Goal: Task Accomplishment & Management: Complete application form

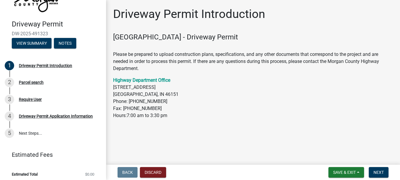
scroll to position [39, 0]
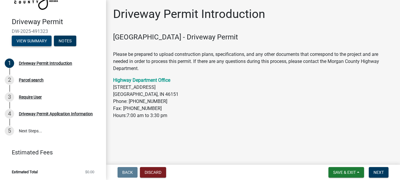
click at [38, 42] on button "View Summary" at bounding box center [32, 41] width 40 height 11
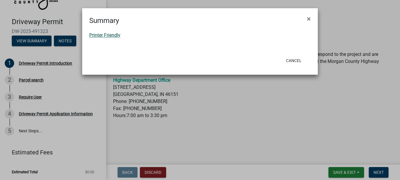
drag, startPoint x: 113, startPoint y: 35, endPoint x: 102, endPoint y: 33, distance: 11.3
click at [102, 33] on link "Printer Friendly" at bounding box center [104, 35] width 31 height 6
click at [309, 19] on span "×" at bounding box center [309, 19] width 4 height 8
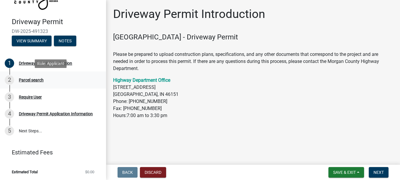
click at [35, 79] on div "Parcel search" at bounding box center [31, 80] width 25 height 4
click at [341, 172] on span "Save & Exit" at bounding box center [344, 172] width 23 height 5
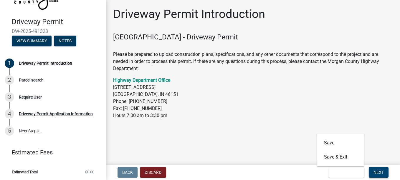
click at [385, 174] on button "Next" at bounding box center [379, 172] width 20 height 11
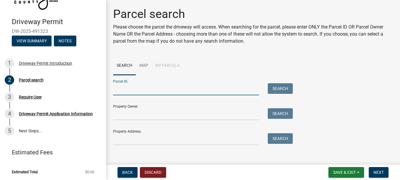
click at [185, 89] on input "Parcel ID:" at bounding box center [186, 89] width 146 height 12
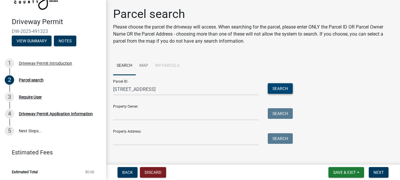
drag, startPoint x: 280, startPoint y: 91, endPoint x: 270, endPoint y: 89, distance: 10.4
click at [270, 89] on button "Search" at bounding box center [280, 88] width 25 height 11
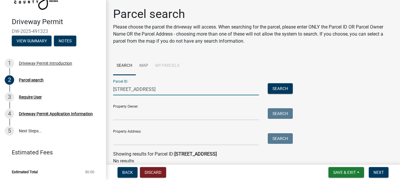
drag, startPoint x: 172, startPoint y: 87, endPoint x: 165, endPoint y: 88, distance: 6.9
click at [165, 88] on input "9095 New Harmony Rd" at bounding box center [186, 89] width 146 height 12
type input "9"
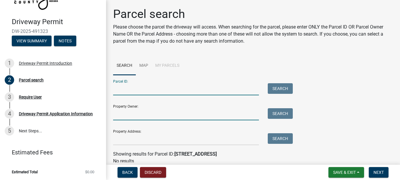
click at [131, 113] on input "Property Owner:" at bounding box center [186, 114] width 146 height 12
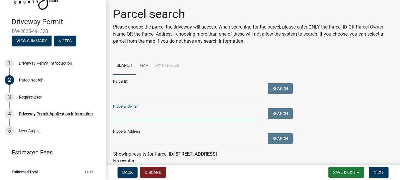
type input "Laurie Ann Thomas"
type input "9095 New Harmony Rd"
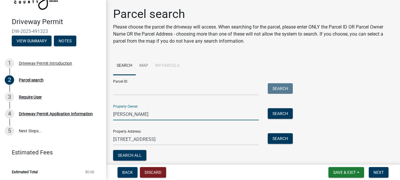
scroll to position [21, 0]
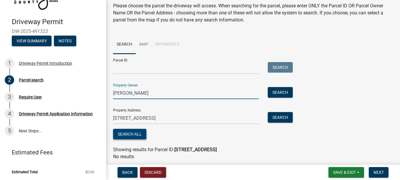
click at [125, 136] on button "Search All" at bounding box center [129, 134] width 33 height 11
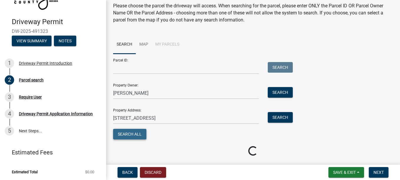
click at [125, 136] on button "Search All" at bounding box center [129, 134] width 33 height 11
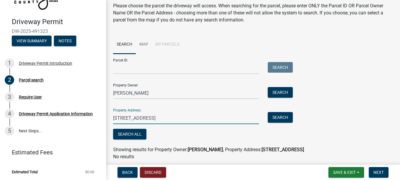
click at [182, 117] on input "9095 New Harmony Rd" at bounding box center [186, 118] width 146 height 12
click at [285, 117] on button "Search" at bounding box center [280, 117] width 25 height 11
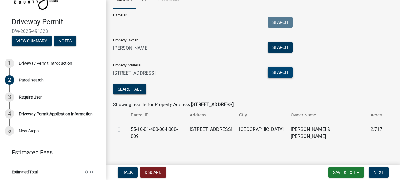
scroll to position [70, 0]
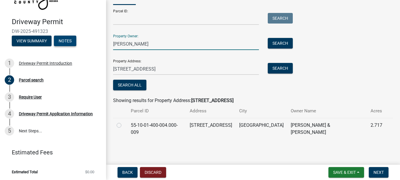
drag, startPoint x: 162, startPoint y: 45, endPoint x: 55, endPoint y: 45, distance: 107.9
click at [55, 45] on div "Driveway Permit DW-2025-491323 View Summary Notes 1 Driveway Permit Introductio…" at bounding box center [200, 90] width 400 height 180
type input "Thomas Wesley"
click at [279, 43] on button "Search" at bounding box center [280, 43] width 25 height 11
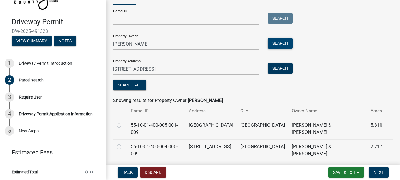
scroll to position [92, 0]
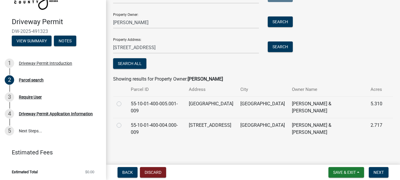
click at [124, 101] on label at bounding box center [124, 101] width 0 height 0
click at [124, 104] on input "radio" at bounding box center [126, 103] width 4 height 4
radio input "true"
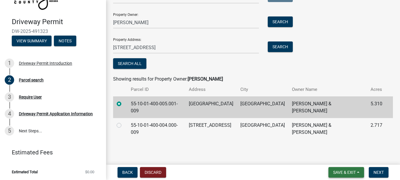
click at [337, 173] on span "Save & Exit" at bounding box center [344, 172] width 23 height 5
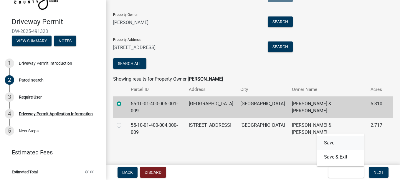
click at [330, 144] on button "Save" at bounding box center [340, 143] width 47 height 14
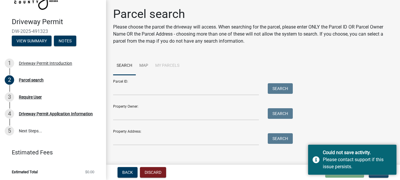
scroll to position [6, 0]
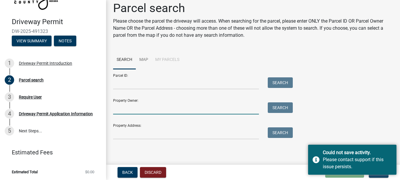
click at [181, 104] on input "Property Owner:" at bounding box center [186, 109] width 146 height 12
type input "Wesley Clay Thomas"
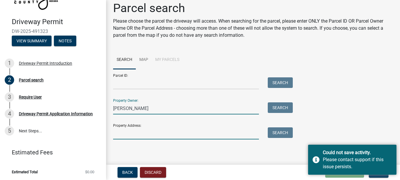
type input "9095 New Harmony Rd"
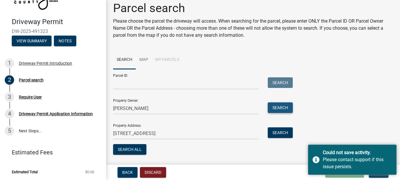
click at [287, 110] on button "Search" at bounding box center [280, 108] width 25 height 11
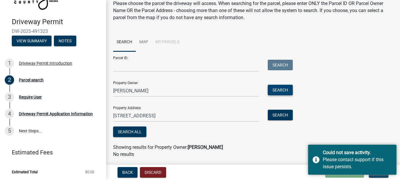
scroll to position [42, 0]
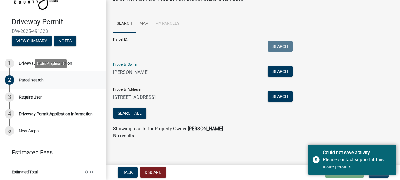
drag, startPoint x: 174, startPoint y: 72, endPoint x: 55, endPoint y: 73, distance: 119.4
click at [55, 73] on div "Driveway Permit DW-2025-491323 View Summary Notes 1 Driveway Permit Introductio…" at bounding box center [200, 90] width 400 height 180
type input "Thomas Wesley"
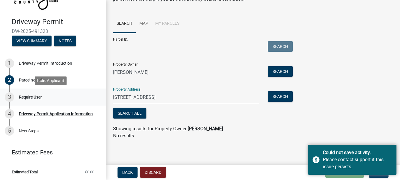
drag, startPoint x: 166, startPoint y: 97, endPoint x: 88, endPoint y: 98, distance: 78.4
click at [88, 98] on div "Driveway Permit DW-2025-491323 View Summary Notes 1 Driveway Permit Introductio…" at bounding box center [200, 90] width 400 height 180
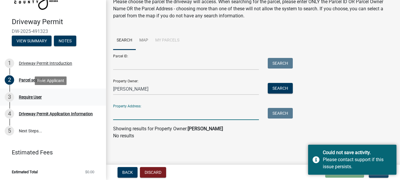
scroll to position [25, 0]
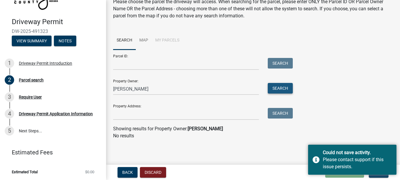
click at [291, 88] on button "Search" at bounding box center [280, 88] width 25 height 11
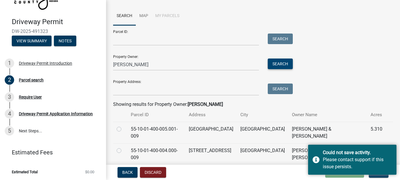
scroll to position [75, 0]
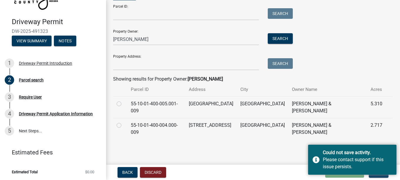
click at [124, 101] on label at bounding box center [124, 101] width 0 height 0
click at [124, 104] on input "radio" at bounding box center [126, 103] width 4 height 4
radio input "true"
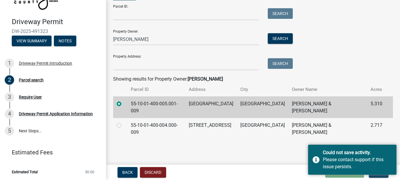
click at [264, 153] on main "Parcel search Please choose the parcel the driveway will access. When searching…" at bounding box center [253, 81] width 294 height 163
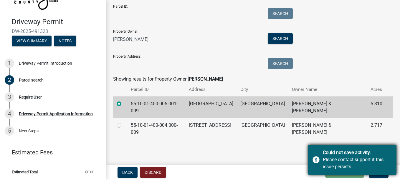
click at [355, 156] on div "Could not save activity." at bounding box center [357, 152] width 69 height 7
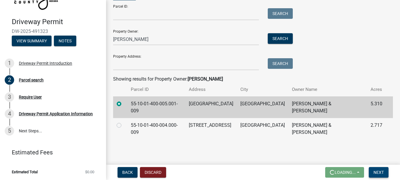
click at [378, 172] on span "Next" at bounding box center [379, 172] width 10 height 5
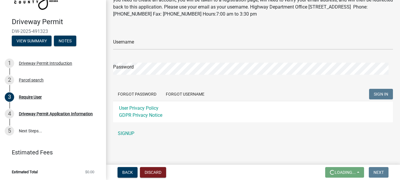
scroll to position [0, 0]
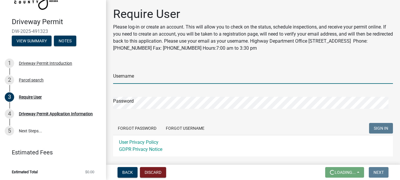
click at [218, 77] on input "Username" at bounding box center [253, 78] width 280 height 12
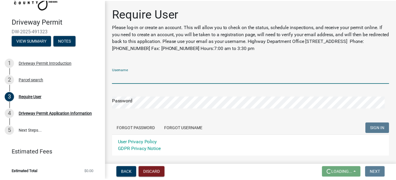
scroll to position [34, 0]
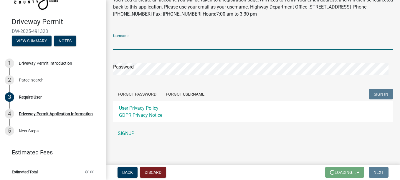
click at [124, 134] on div "Username Password Forgot Password Forgot Username SIGN IN User Privacy Policy G…" at bounding box center [253, 84] width 280 height 110
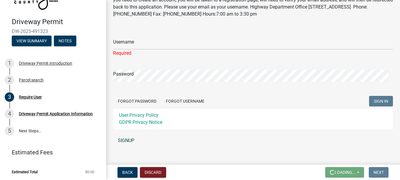
click at [130, 139] on link "SIGNUP" at bounding box center [253, 141] width 280 height 12
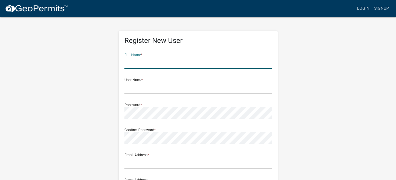
click at [158, 63] on input "text" at bounding box center [197, 63] width 147 height 12
type input "Wesley Clay Thomas"
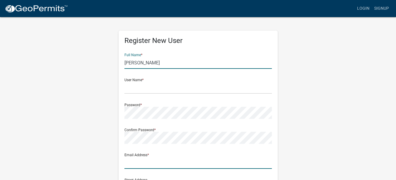
type input "westhomasrball@yahoo.com"
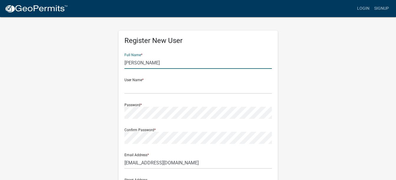
type input "9095 New Harmony Rd"
type input "Martinsville"
type input "IN"
type input "46151-9271"
type input "3173136390"
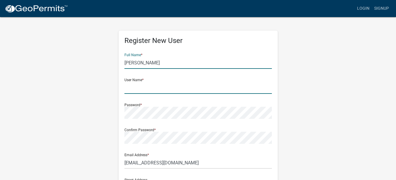
click at [160, 88] on input "text" at bounding box center [197, 88] width 147 height 12
type input "Thomas61717"
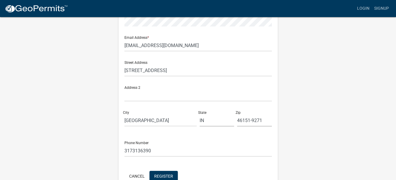
scroll to position [147, 0]
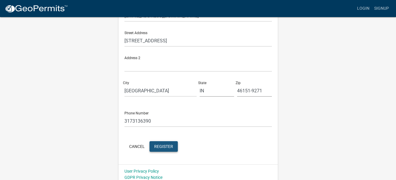
click at [163, 148] on span "Register" at bounding box center [163, 146] width 19 height 5
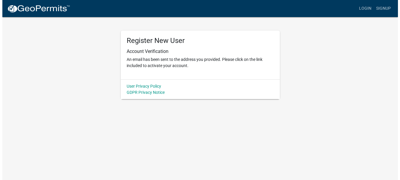
scroll to position [0, 0]
click at [370, 9] on link "Login" at bounding box center [367, 8] width 17 height 11
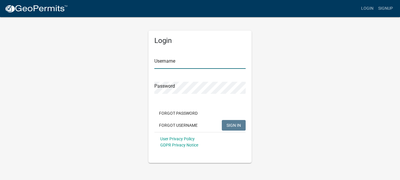
type input "Thomas61717"
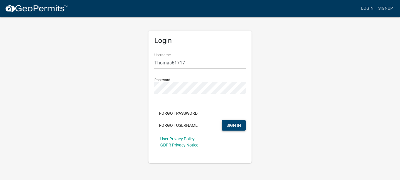
click at [239, 126] on span "SIGN IN" at bounding box center [234, 125] width 14 height 5
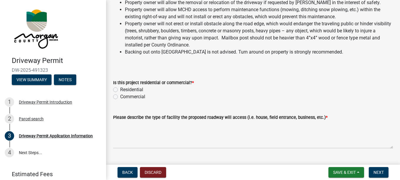
scroll to position [88, 0]
click at [120, 89] on label "Residential" at bounding box center [131, 89] width 23 height 7
click at [120, 89] on input "Residential" at bounding box center [122, 88] width 4 height 4
radio input "true"
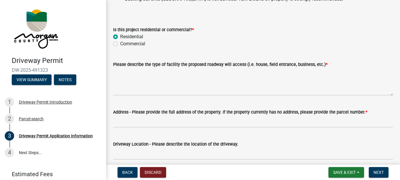
scroll to position [147, 0]
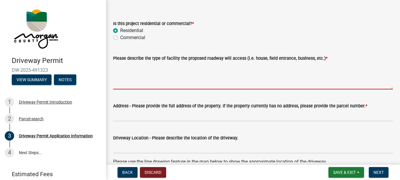
click at [240, 82] on textarea "Please describe the type of facility the proposed roadway will access (i.e. hou…" at bounding box center [253, 76] width 280 height 28
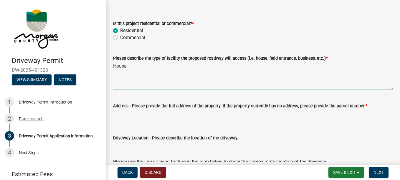
type textarea "House"
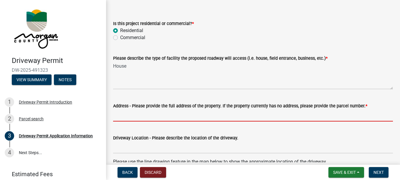
click at [229, 115] on input "Address - Please provide the full address of the property. If the property curr…" at bounding box center [253, 116] width 280 height 12
click at [237, 115] on input "Address - Please provide the full address of the property. If the property curr…" at bounding box center [253, 116] width 280 height 12
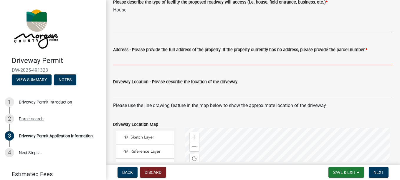
scroll to position [206, 0]
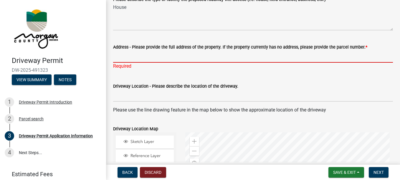
click at [280, 62] on input "Address - Please provide the full address of the property. If the property curr…" at bounding box center [253, 57] width 280 height 12
click at [41, 119] on div "Parcel search" at bounding box center [31, 119] width 25 height 4
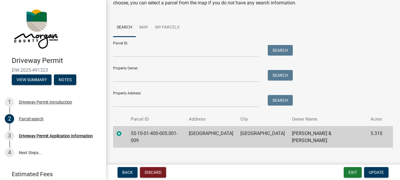
scroll to position [39, 0]
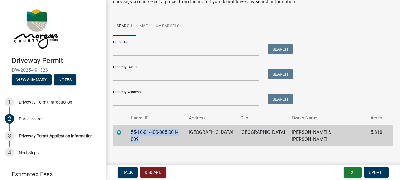
drag, startPoint x: 189, startPoint y: 132, endPoint x: 130, endPoint y: 139, distance: 59.9
click at [130, 139] on td "55-10-01-400-005.001-009" at bounding box center [156, 136] width 58 height 22
drag, startPoint x: 188, startPoint y: 132, endPoint x: 133, endPoint y: 134, distance: 55.1
click at [133, 134] on td "55-10-01-400-005.001-009" at bounding box center [156, 136] width 58 height 22
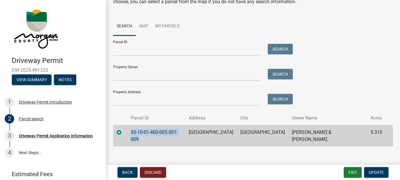
copy td "55-10-01-400-005.001-009"
click at [61, 134] on div "Driveway Permit Application Information" at bounding box center [56, 136] width 74 height 4
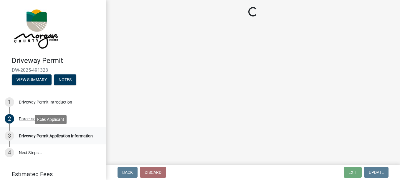
scroll to position [0, 0]
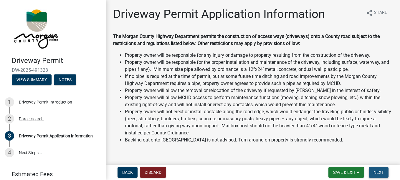
click at [374, 174] on span "Next" at bounding box center [379, 172] width 10 height 5
click at [382, 174] on span "Next" at bounding box center [379, 172] width 10 height 5
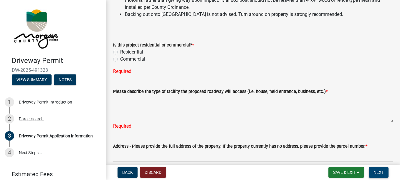
scroll to position [118, 0]
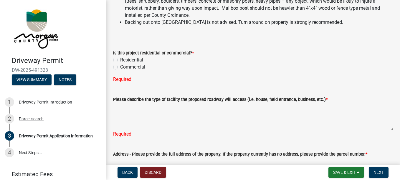
click at [120, 61] on label "Residential" at bounding box center [131, 60] width 23 height 7
click at [120, 60] on input "Residential" at bounding box center [122, 59] width 4 height 4
radio input "true"
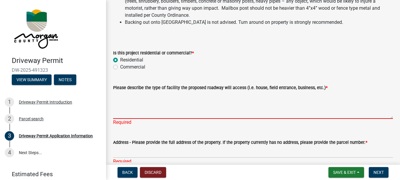
click at [183, 113] on textarea "Please describe the type of facility the proposed roadway will access (i.e. hou…" at bounding box center [253, 105] width 280 height 28
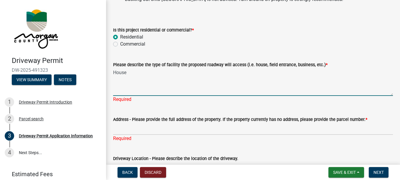
scroll to position [177, 0]
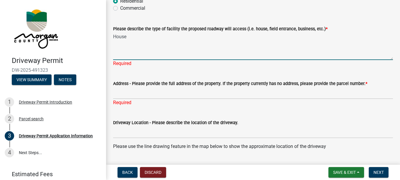
type textarea "House"
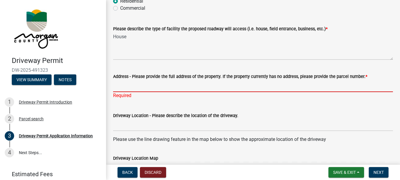
click at [161, 90] on input "Address - Please provide the full address of the property. If the property curr…" at bounding box center [253, 86] width 280 height 12
paste input "55-10-01-400-005.001-009"
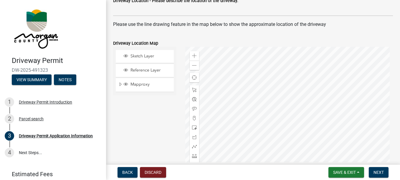
scroll to position [322, 0]
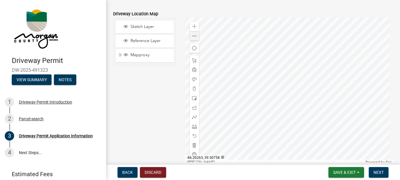
type input "55-10-01-400-005.001-009"
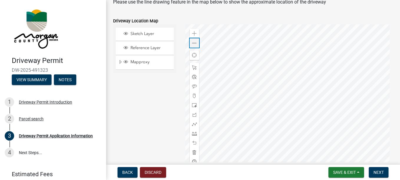
click at [194, 41] on span at bounding box center [194, 43] width 5 height 5
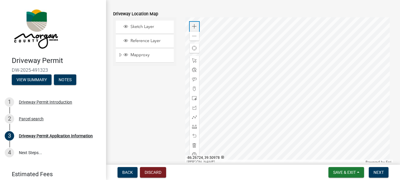
click at [195, 27] on span at bounding box center [194, 26] width 5 height 5
click at [192, 91] on span at bounding box center [194, 89] width 5 height 5
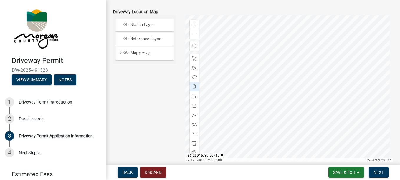
click at [332, 23] on div at bounding box center [289, 88] width 208 height 147
click at [331, 25] on div at bounding box center [289, 88] width 208 height 147
click at [192, 116] on span at bounding box center [194, 115] width 5 height 5
click at [334, 15] on div at bounding box center [289, 88] width 208 height 147
click at [194, 114] on span at bounding box center [194, 115] width 5 height 5
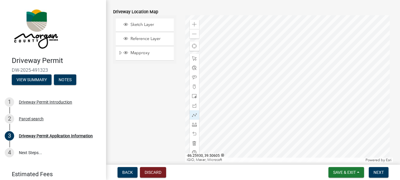
click at [325, 106] on div at bounding box center [289, 88] width 208 height 147
click at [193, 126] on span at bounding box center [194, 124] width 5 height 5
click at [327, 15] on div at bounding box center [289, 88] width 208 height 147
click at [194, 58] on span at bounding box center [194, 58] width 5 height 5
click at [194, 126] on span at bounding box center [194, 124] width 5 height 5
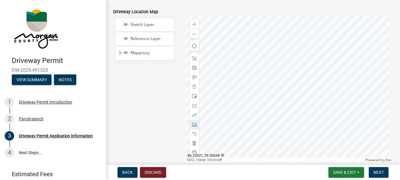
click at [323, 39] on div at bounding box center [289, 88] width 208 height 147
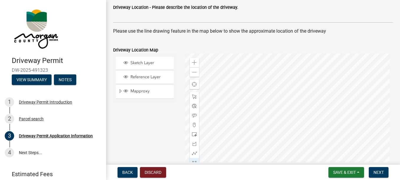
scroll to position [287, 0]
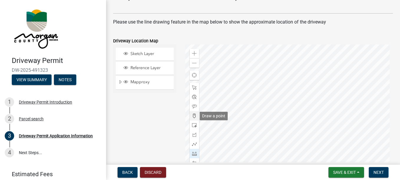
click at [194, 118] on span at bounding box center [194, 116] width 5 height 5
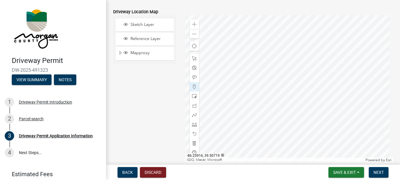
click at [324, 22] on div at bounding box center [289, 88] width 208 height 147
click at [316, 107] on div at bounding box center [289, 88] width 208 height 147
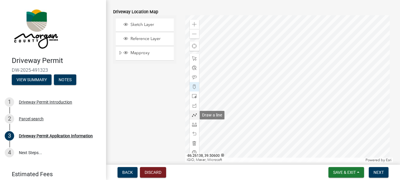
click at [193, 116] on span at bounding box center [194, 115] width 5 height 5
click at [323, 22] on div at bounding box center [289, 88] width 208 height 147
click at [316, 108] on div at bounding box center [289, 88] width 208 height 147
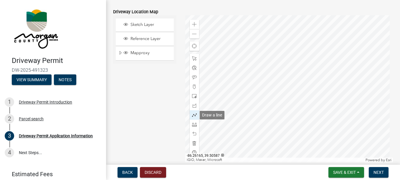
click at [192, 114] on span at bounding box center [194, 115] width 5 height 5
click at [323, 22] on div at bounding box center [289, 88] width 208 height 147
click at [316, 106] on div at bounding box center [289, 88] width 208 height 147
click at [317, 106] on div at bounding box center [289, 88] width 208 height 147
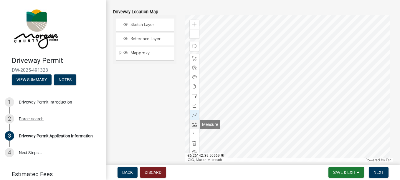
click at [191, 123] on div at bounding box center [194, 124] width 9 height 9
click at [315, 107] on div at bounding box center [289, 88] width 208 height 147
click at [323, 22] on div at bounding box center [289, 88] width 208 height 147
click at [326, 24] on div at bounding box center [289, 88] width 208 height 147
click at [157, 171] on button "Discard" at bounding box center [153, 172] width 26 height 11
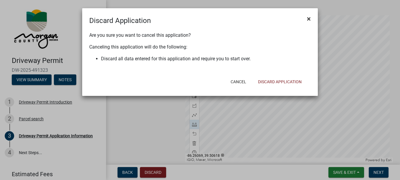
click at [308, 16] on span "×" at bounding box center [309, 19] width 4 height 8
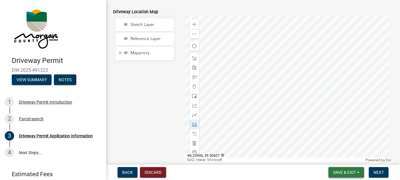
click at [337, 173] on span "Save & Exit" at bounding box center [344, 172] width 23 height 5
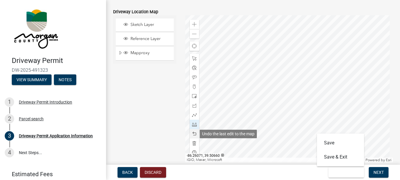
click at [193, 132] on span at bounding box center [194, 134] width 5 height 5
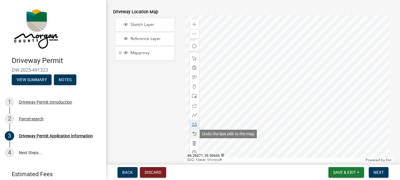
click at [193, 132] on span at bounding box center [194, 134] width 5 height 5
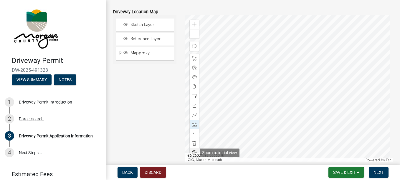
click at [192, 151] on span at bounding box center [194, 153] width 5 height 5
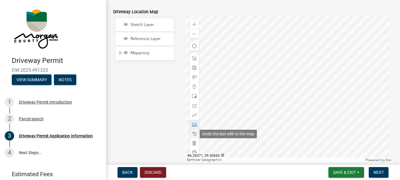
click at [193, 134] on span at bounding box center [194, 134] width 5 height 5
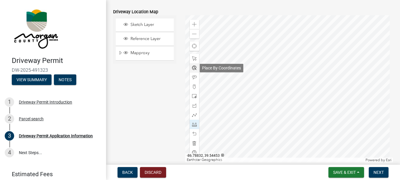
click at [195, 68] on span at bounding box center [194, 68] width 5 height 5
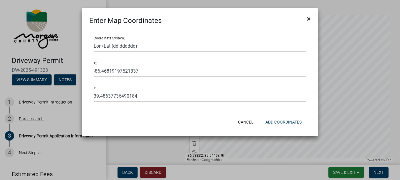
click at [308, 18] on span "×" at bounding box center [309, 19] width 4 height 8
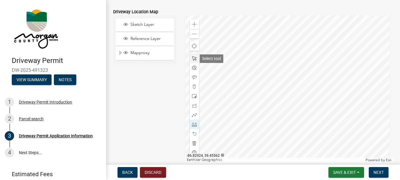
click at [193, 58] on span at bounding box center [194, 58] width 5 height 5
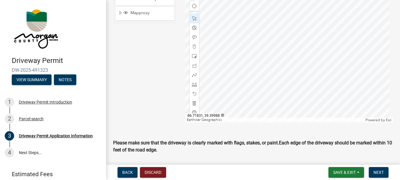
scroll to position [346, 0]
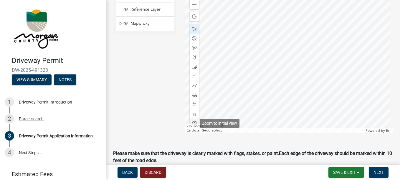
click at [192, 123] on span at bounding box center [194, 123] width 5 height 5
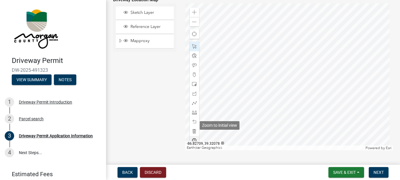
scroll to position [258, 0]
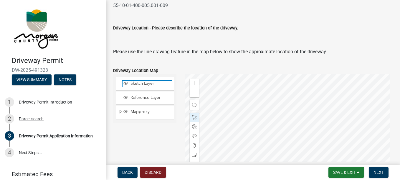
click at [138, 83] on span "Sketch Layer" at bounding box center [150, 83] width 43 height 5
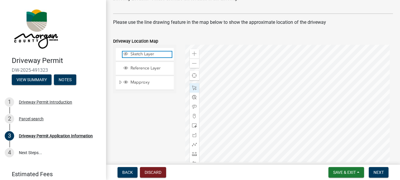
click at [143, 55] on span "Sketch Layer" at bounding box center [150, 54] width 43 height 5
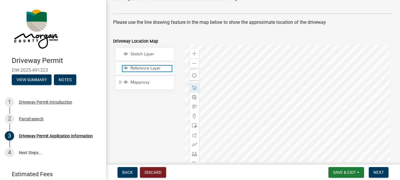
click at [146, 68] on span "Reference Layer" at bounding box center [150, 68] width 43 height 5
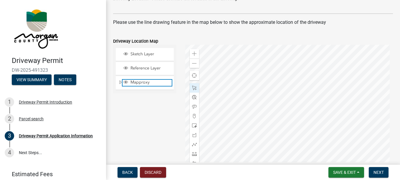
click at [144, 84] on span "Mapproxy" at bounding box center [150, 82] width 43 height 5
click at [139, 65] on div "Reference Layer" at bounding box center [145, 68] width 58 height 13
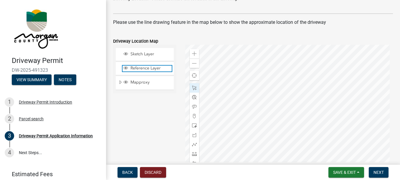
click at [141, 68] on span "Reference Layer" at bounding box center [150, 68] width 43 height 5
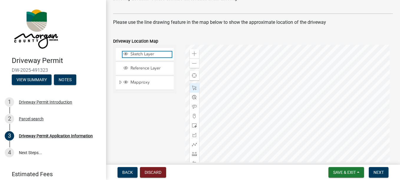
click at [139, 55] on span "Sketch Layer" at bounding box center [150, 54] width 43 height 5
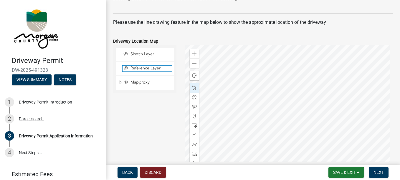
click at [140, 66] on span "Reference Layer" at bounding box center [150, 68] width 43 height 5
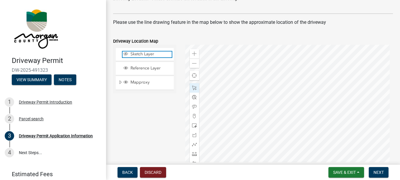
click at [138, 53] on span "Sketch Layer" at bounding box center [150, 54] width 43 height 5
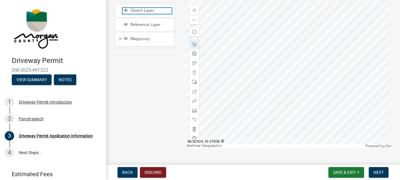
scroll to position [346, 0]
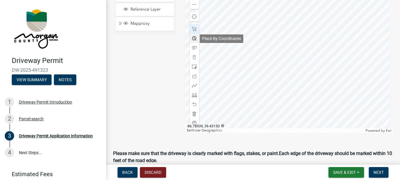
click at [192, 37] on span at bounding box center [194, 38] width 5 height 5
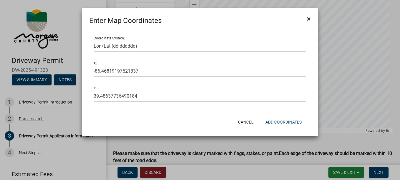
click at [307, 20] on button "×" at bounding box center [308, 19] width 13 height 17
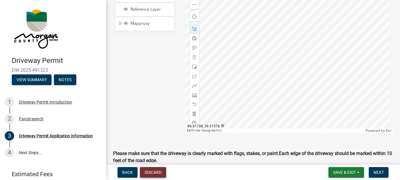
click at [150, 171] on button "Discard" at bounding box center [153, 172] width 26 height 11
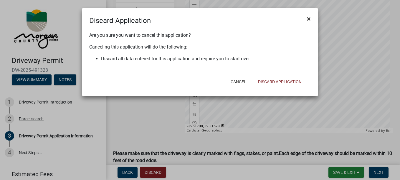
click at [307, 19] on span "×" at bounding box center [309, 19] width 4 height 8
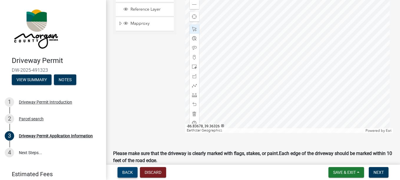
click at [129, 171] on span "Back" at bounding box center [127, 172] width 11 height 5
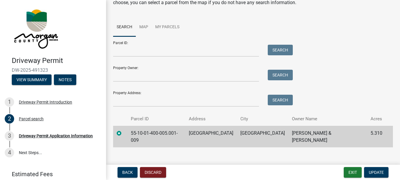
scroll to position [39, 0]
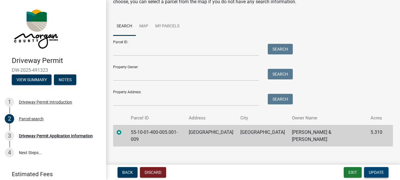
click at [378, 174] on span "Update" at bounding box center [376, 172] width 15 height 5
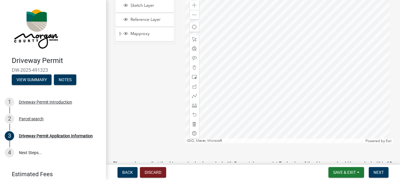
scroll to position [354, 0]
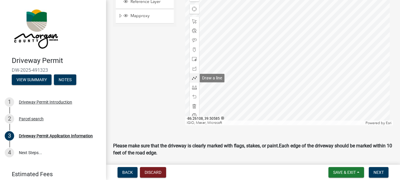
click at [192, 77] on span at bounding box center [194, 78] width 5 height 5
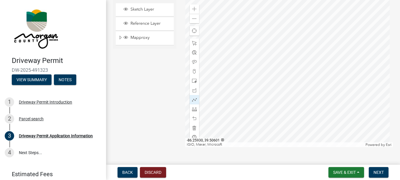
click at [283, 110] on div at bounding box center [289, 73] width 208 height 147
click at [290, 37] on div at bounding box center [289, 73] width 208 height 147
click at [294, 38] on div at bounding box center [289, 73] width 208 height 147
click at [283, 110] on div at bounding box center [289, 73] width 208 height 147
click at [284, 109] on div at bounding box center [289, 73] width 208 height 147
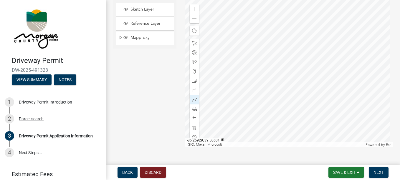
click at [284, 109] on div at bounding box center [289, 73] width 208 height 147
click at [194, 120] on span at bounding box center [194, 118] width 5 height 5
click at [290, 37] on div at bounding box center [289, 73] width 208 height 147
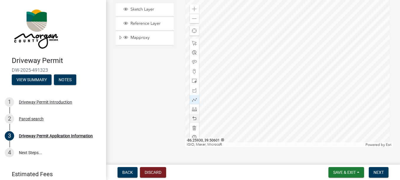
click at [283, 110] on div at bounding box center [289, 73] width 208 height 147
click at [285, 110] on div at bounding box center [289, 73] width 208 height 147
click at [290, 36] on div at bounding box center [289, 73] width 208 height 147
click at [290, 37] on div at bounding box center [289, 73] width 208 height 147
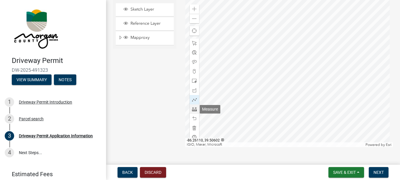
click at [195, 109] on span at bounding box center [194, 109] width 5 height 5
click at [284, 110] on div at bounding box center [289, 73] width 208 height 147
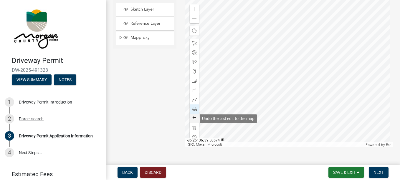
click at [193, 117] on span at bounding box center [194, 118] width 5 height 5
click at [193, 119] on span at bounding box center [194, 118] width 5 height 5
click at [193, 120] on span at bounding box center [194, 118] width 5 height 5
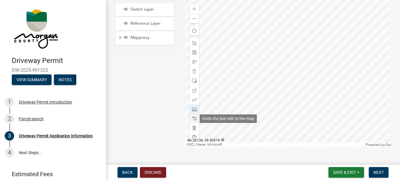
click at [193, 120] on span at bounding box center [194, 118] width 5 height 5
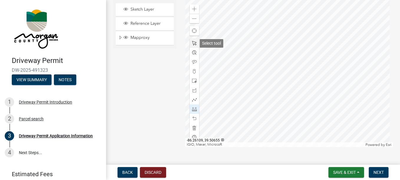
click at [192, 45] on span at bounding box center [194, 43] width 5 height 5
click at [194, 70] on span at bounding box center [194, 71] width 5 height 5
click at [289, 37] on div at bounding box center [289, 73] width 208 height 147
click at [195, 10] on span at bounding box center [194, 9] width 5 height 5
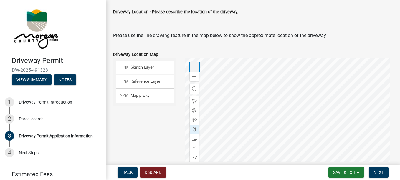
scroll to position [302, 0]
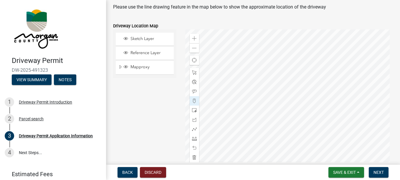
click at [343, 160] on div at bounding box center [289, 102] width 208 height 147
click at [321, 121] on div at bounding box center [289, 102] width 208 height 147
click at [294, 154] on div at bounding box center [289, 102] width 208 height 147
click at [193, 147] on span at bounding box center [194, 148] width 5 height 5
click at [193, 101] on span at bounding box center [194, 101] width 5 height 5
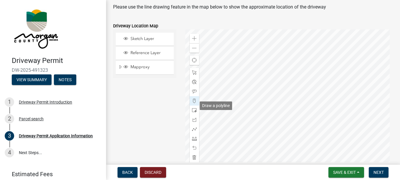
scroll to position [317, 0]
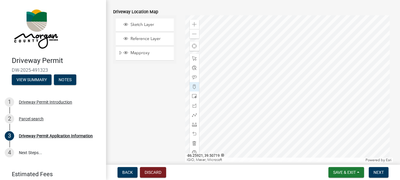
click at [292, 140] on div at bounding box center [289, 88] width 208 height 147
click at [193, 33] on span at bounding box center [194, 34] width 5 height 5
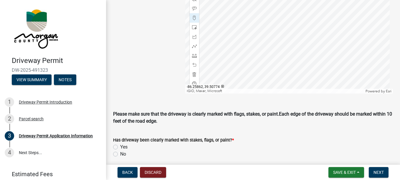
scroll to position [346, 0]
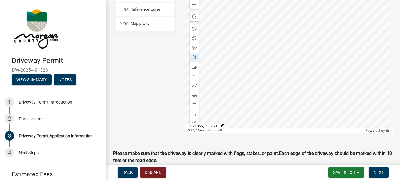
click at [330, 20] on div at bounding box center [289, 59] width 208 height 147
click at [317, 87] on div at bounding box center [289, 59] width 208 height 147
click at [195, 6] on span at bounding box center [194, 4] width 5 height 5
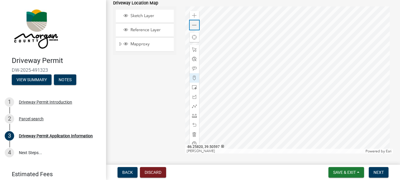
scroll to position [317, 0]
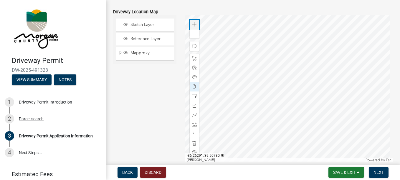
click at [193, 25] on span at bounding box center [194, 24] width 5 height 5
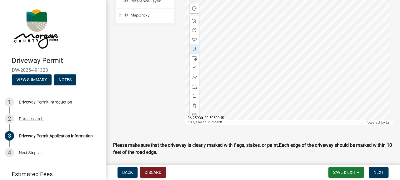
scroll to position [346, 0]
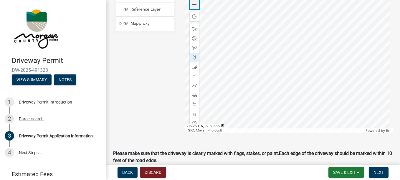
click at [193, 7] on span at bounding box center [194, 4] width 5 height 5
click at [283, 86] on div at bounding box center [289, 59] width 208 height 147
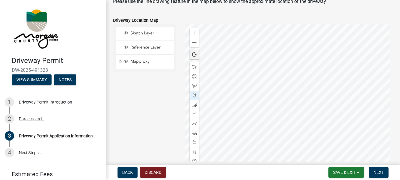
scroll to position [317, 0]
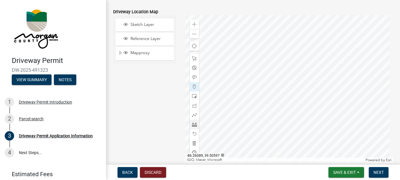
click at [194, 124] on span at bounding box center [194, 124] width 5 height 5
click at [283, 115] on div at bounding box center [289, 88] width 208 height 147
click at [292, 26] on div at bounding box center [289, 88] width 208 height 147
click at [294, 27] on div at bounding box center [289, 88] width 208 height 147
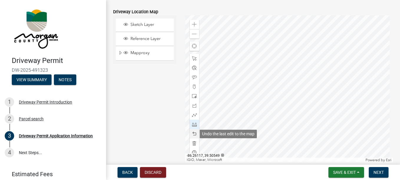
click at [194, 134] on span at bounding box center [194, 134] width 5 height 5
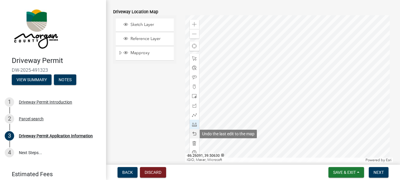
click at [194, 134] on span at bounding box center [194, 134] width 5 height 5
click at [194, 133] on span at bounding box center [194, 134] width 5 height 5
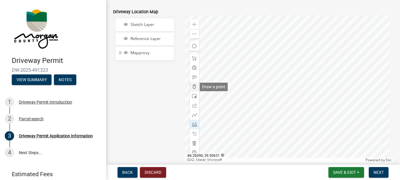
click at [195, 85] on span at bounding box center [194, 87] width 5 height 5
click at [288, 112] on div at bounding box center [289, 88] width 208 height 147
click at [193, 124] on span at bounding box center [194, 124] width 5 height 5
click at [287, 113] on div at bounding box center [289, 88] width 208 height 147
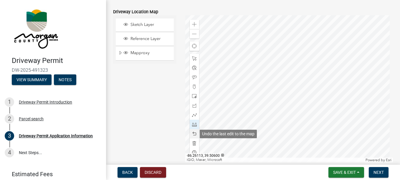
click at [194, 135] on span at bounding box center [194, 134] width 5 height 5
click at [287, 113] on div at bounding box center [289, 88] width 208 height 147
click at [194, 133] on span at bounding box center [194, 134] width 5 height 5
click at [287, 115] on div at bounding box center [289, 88] width 208 height 147
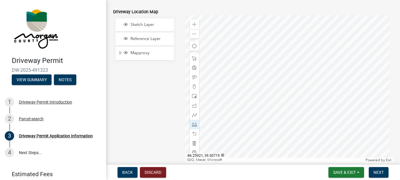
click at [292, 27] on div at bounding box center [289, 88] width 208 height 147
click at [294, 26] on div at bounding box center [289, 88] width 208 height 147
click at [289, 116] on div at bounding box center [289, 88] width 208 height 147
click at [287, 116] on div at bounding box center [289, 88] width 208 height 147
click at [287, 115] on div at bounding box center [289, 88] width 208 height 147
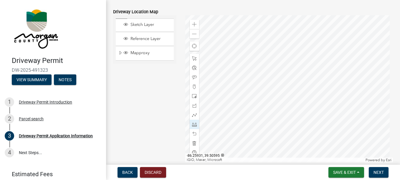
click at [287, 115] on div at bounding box center [289, 88] width 208 height 147
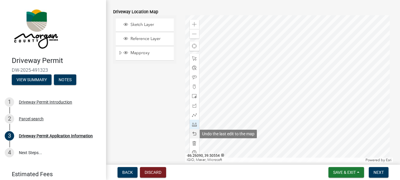
click at [192, 134] on span at bounding box center [194, 134] width 5 height 5
click at [192, 132] on span at bounding box center [194, 134] width 5 height 5
click at [192, 134] on span at bounding box center [194, 134] width 5 height 5
click at [289, 116] on div at bounding box center [289, 88] width 208 height 147
click at [287, 116] on div at bounding box center [289, 88] width 208 height 147
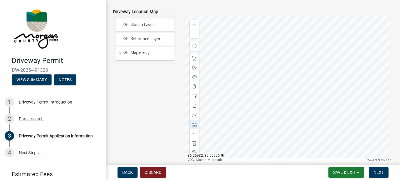
click at [287, 115] on div at bounding box center [289, 88] width 208 height 147
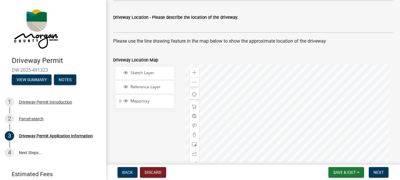
scroll to position [258, 0]
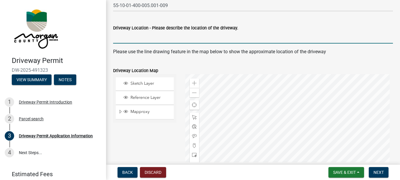
click at [204, 39] on input "Driveway Location - Please describe the location of the driveway." at bounding box center [253, 38] width 280 height 12
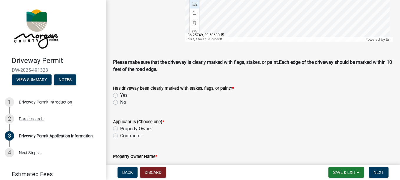
scroll to position [442, 0]
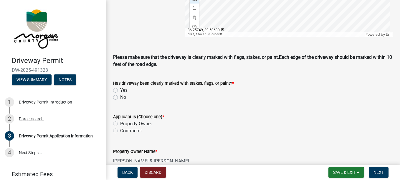
type input "Driveway from the street on the side of the pond to the back of a future home."
click at [120, 90] on label "Yes" at bounding box center [123, 90] width 7 height 7
click at [120, 90] on input "Yes" at bounding box center [122, 89] width 4 height 4
radio input "true"
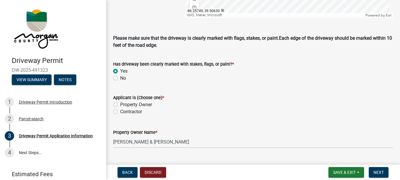
scroll to position [472, 0]
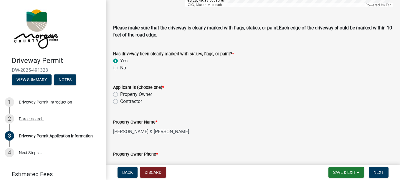
click at [120, 96] on label "Property Owner" at bounding box center [136, 94] width 32 height 7
click at [120, 95] on input "Property Owner" at bounding box center [122, 93] width 4 height 4
radio input "true"
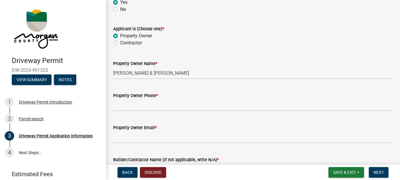
scroll to position [531, 0]
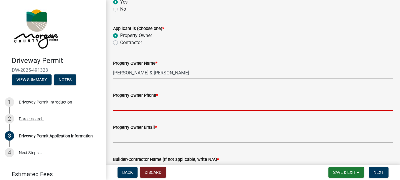
click at [173, 107] on input "Property Owner Phone *" at bounding box center [253, 105] width 280 height 12
type input "3173136390"
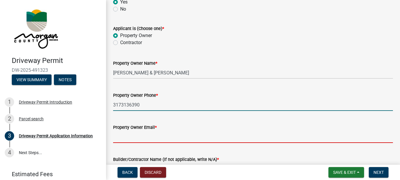
type input "westhomasrball@yahoo.com"
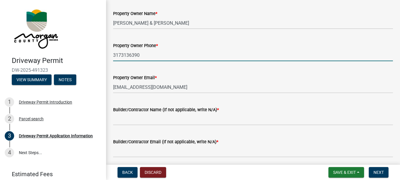
scroll to position [590, 0]
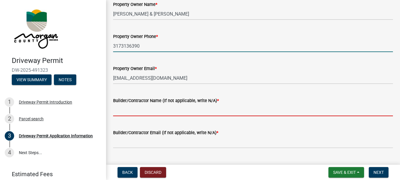
click at [160, 105] on input "Builder/Contractor Name (If not applicable, write N/A) *" at bounding box center [253, 110] width 280 height 12
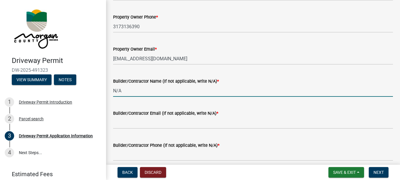
scroll to position [619, 0]
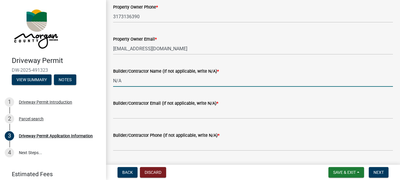
type input "N/A"
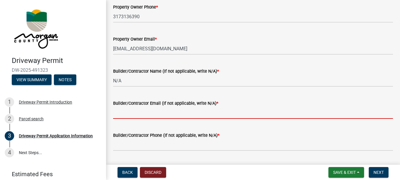
click at [160, 116] on input "Builder/Contractor Email (If not applicable, write N/A) *" at bounding box center [253, 113] width 280 height 12
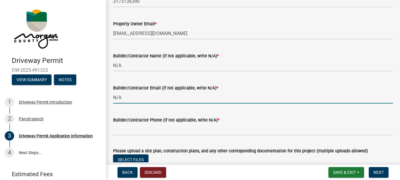
scroll to position [649, 0]
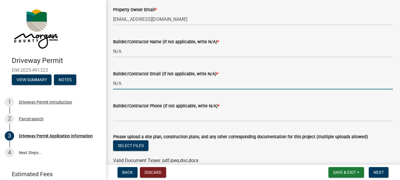
type input "N/A"
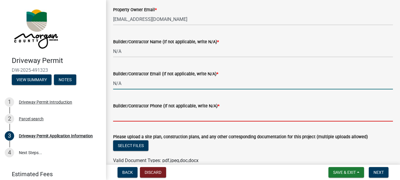
click at [157, 116] on input "Builder/Contractor Phone (If not applicable, write N/A) *" at bounding box center [253, 116] width 280 height 12
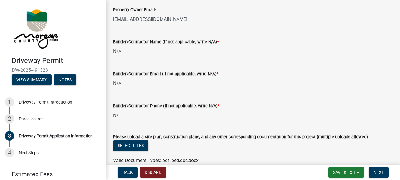
type input "N/A"
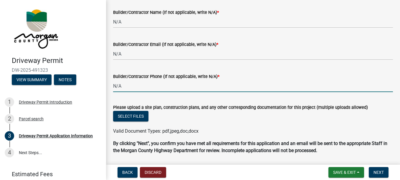
scroll to position [698, 0]
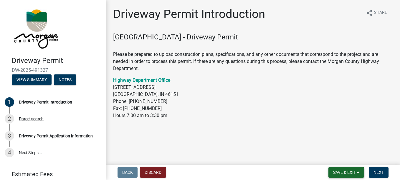
drag, startPoint x: 342, startPoint y: 175, endPoint x: 358, endPoint y: 113, distance: 64.2
click at [358, 113] on wm-app "Driveway Permit DW-2025-491327 View Summary Notes 1 Driveway Permit Introductio…" at bounding box center [200, 90] width 400 height 180
click at [376, 173] on span "Next" at bounding box center [379, 172] width 10 height 5
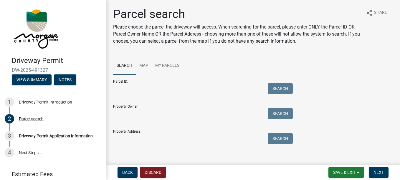
drag, startPoint x: 190, startPoint y: 127, endPoint x: 188, endPoint y: 123, distance: 5.1
click at [190, 127] on div "Property Address: Search" at bounding box center [201, 135] width 177 height 20
click at [185, 113] on input "Property Owner:" at bounding box center [186, 114] width 146 height 12
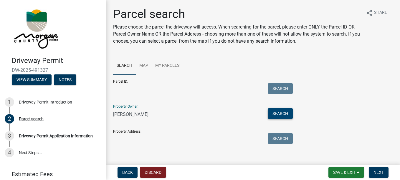
type input "Thomas Wesley"
click at [276, 116] on button "Search" at bounding box center [280, 113] width 25 height 11
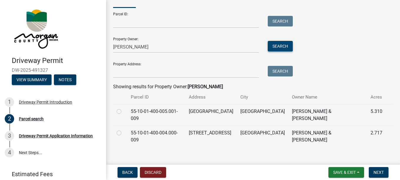
scroll to position [75, 0]
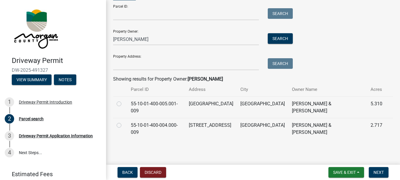
click at [124, 101] on label at bounding box center [124, 101] width 0 height 0
click at [124, 104] on input "radio" at bounding box center [126, 103] width 4 height 4
radio input "true"
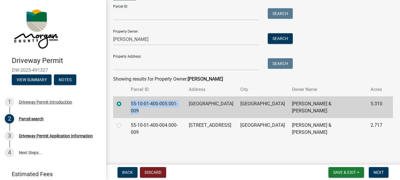
drag, startPoint x: 143, startPoint y: 112, endPoint x: 131, endPoint y: 106, distance: 13.1
click at [131, 106] on td "55-10-01-400-005.001-009" at bounding box center [156, 108] width 58 height 22
copy td "55-10-01-400-005.001-009"
click at [377, 173] on span "Next" at bounding box center [379, 172] width 10 height 5
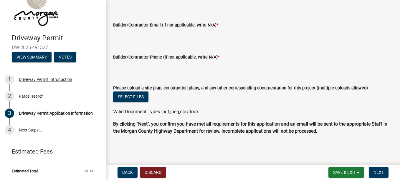
scroll to position [0, 0]
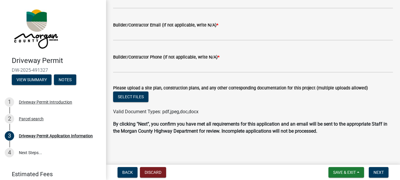
drag, startPoint x: 104, startPoint y: 146, endPoint x: 291, endPoint y: 47, distance: 211.6
click at [291, 47] on div "Builder/Contractor Phone (If not applicable, write N/A) *" at bounding box center [253, 58] width 280 height 27
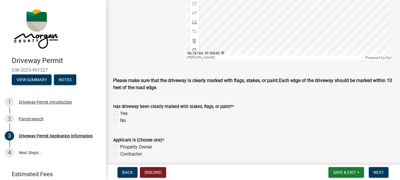
scroll to position [449, 0]
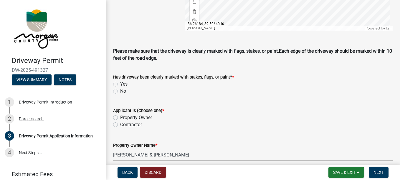
click at [120, 84] on label "Yes" at bounding box center [123, 84] width 7 height 7
click at [120, 84] on input "Yes" at bounding box center [122, 83] width 4 height 4
radio input "true"
click at [120, 118] on label "Property Owner" at bounding box center [136, 117] width 32 height 7
click at [120, 118] on input "Property Owner" at bounding box center [122, 116] width 4 height 4
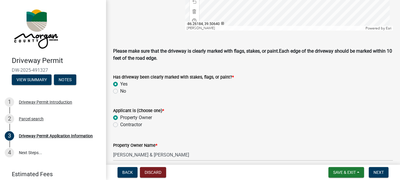
radio input "true"
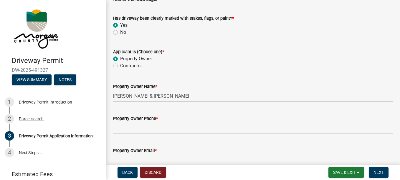
scroll to position [537, 0]
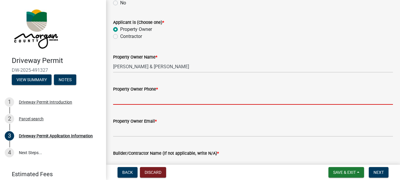
click at [175, 101] on input "Property Owner Phone *" at bounding box center [253, 99] width 280 height 12
type input "3173136390"
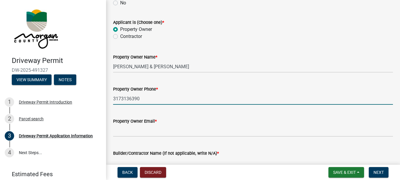
type input "9095 New Harmony Rd"
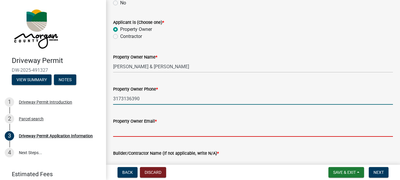
type input "westhomasrball@yahoo.com"
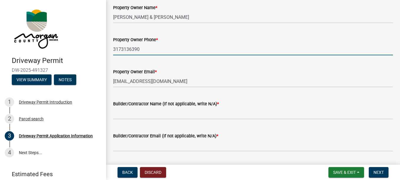
scroll to position [596, 0]
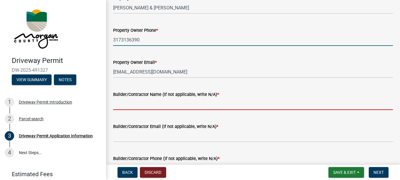
click at [204, 105] on input "Builder/Contractor Name (If not applicable, write N/A) *" at bounding box center [253, 104] width 280 height 12
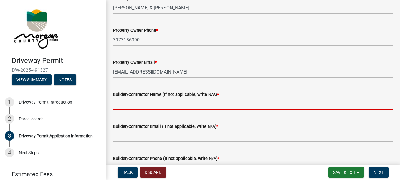
type input "n"
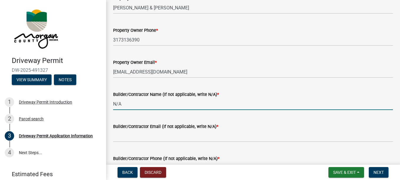
drag, startPoint x: 153, startPoint y: 105, endPoint x: 109, endPoint y: 104, distance: 43.3
click at [109, 104] on div "Builder/Contractor Name (If not applicable, write N/A) * N/A" at bounding box center [253, 96] width 289 height 27
type input "N/A"
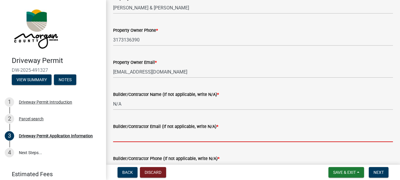
click at [116, 135] on input "Builder/Contractor Email (If not applicable, write N/A) *" at bounding box center [253, 136] width 280 height 12
paste input "N/A"
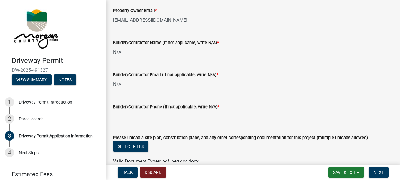
scroll to position [684, 0]
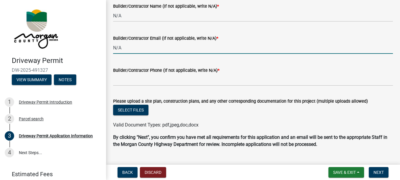
type input "N/A"
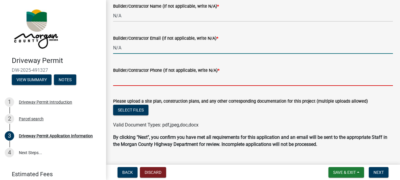
click at [131, 83] on input "Builder/Contractor Phone (If not applicable, write N/A) *" at bounding box center [253, 80] width 280 height 12
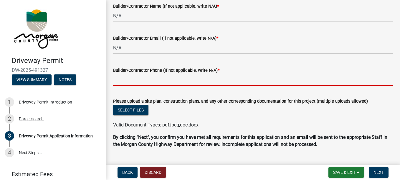
paste input "N/A"
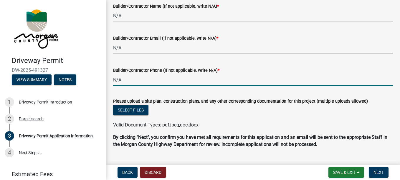
type input "N/A"
